Goal: Complete application form

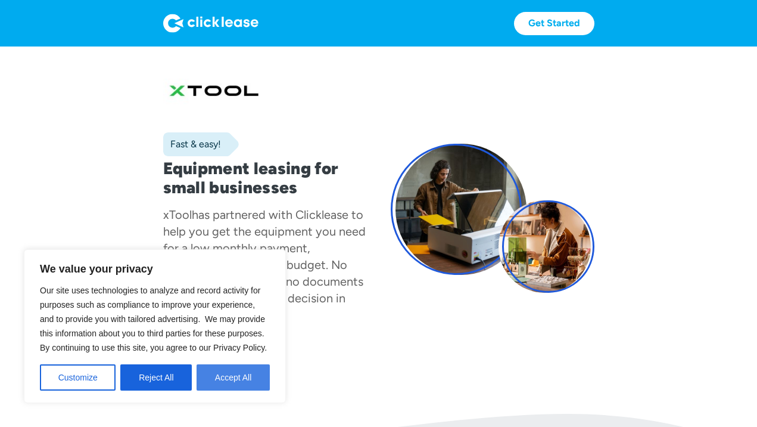
click at [244, 377] on button "Accept All" at bounding box center [233, 377] width 73 height 26
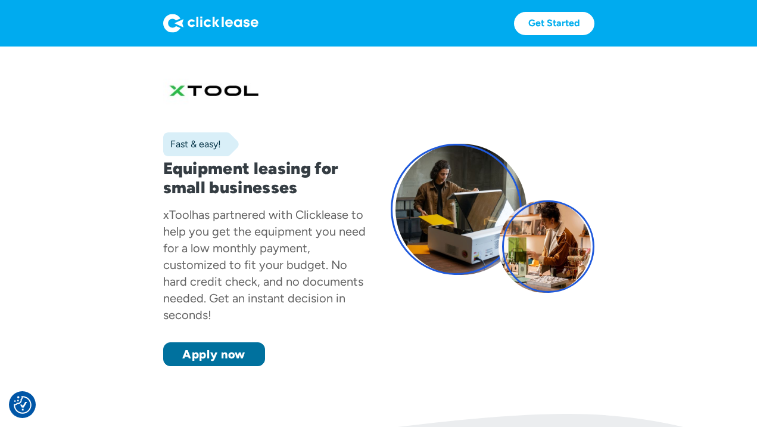
click at [217, 359] on link "Apply now" at bounding box center [214, 354] width 102 height 24
